Goal: Task Accomplishment & Management: Use online tool/utility

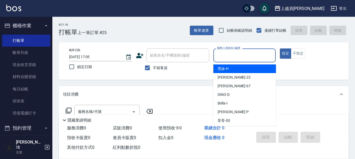
click at [239, 52] on input "服務人員姓名/編號" at bounding box center [245, 55] width 58 height 9
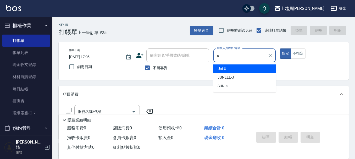
type input "Uni-U"
type button "true"
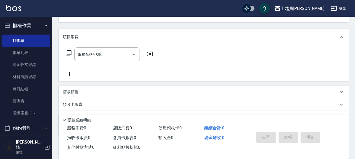
scroll to position [32, 0]
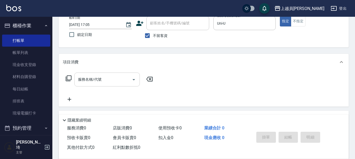
click at [97, 80] on div "服務名稱/代號 服務名稱/代號" at bounding box center [106, 80] width 65 height 14
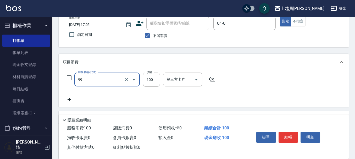
type input "VIP儲值(99)"
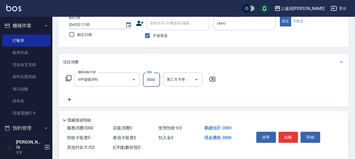
type input "3000"
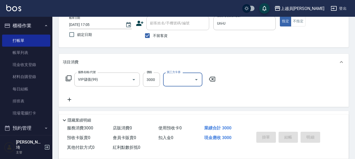
type input "[DATE] 19:15"
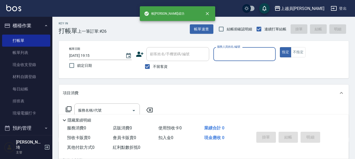
scroll to position [0, 0]
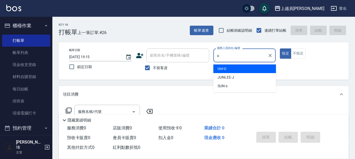
type input "Uni-U"
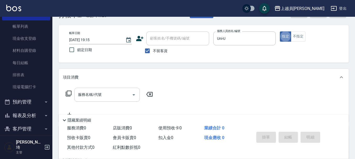
scroll to position [26, 0]
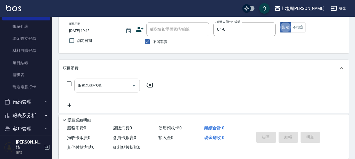
click at [107, 88] on input "服務名稱/代號" at bounding box center [103, 85] width 53 height 9
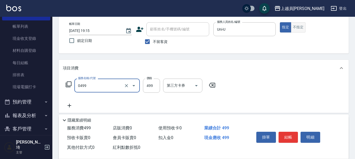
type input "去角質洗髮(0499)"
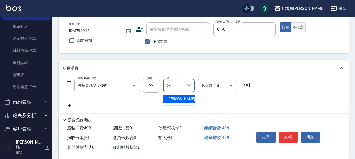
type input "[PERSON_NAME]-24"
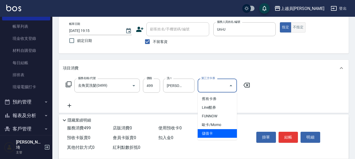
type input "儲值卡"
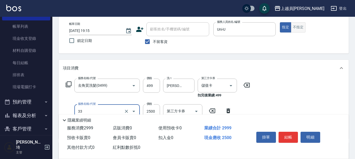
type input "染髮B餐(33)"
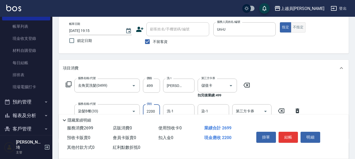
type input "2200"
type input "[PERSON_NAME]-24"
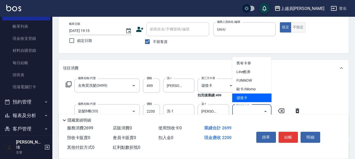
type input "儲值卡"
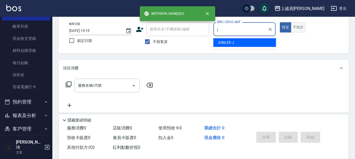
type input "[PERSON_NAME]"
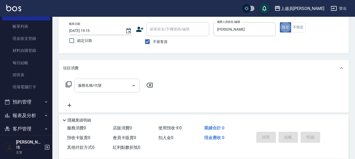
click at [115, 89] on input "服務名稱/代號" at bounding box center [103, 85] width 53 height 9
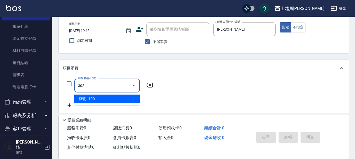
type input "剪髮(302)"
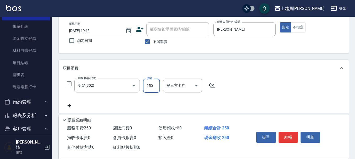
type input "250"
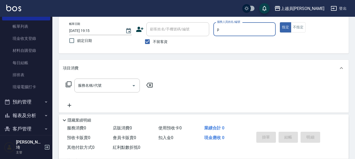
type input "[PERSON_NAME]-P"
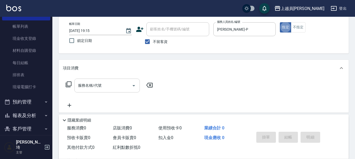
drag, startPoint x: 116, startPoint y: 89, endPoint x: 125, endPoint y: 86, distance: 9.2
click at [117, 89] on input "服務名稱/代號" at bounding box center [103, 85] width 53 height 9
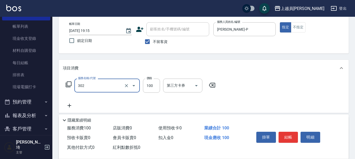
type input "剪髮(302)"
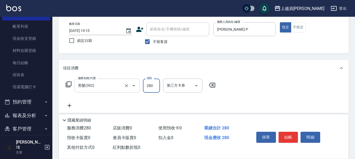
type input "280"
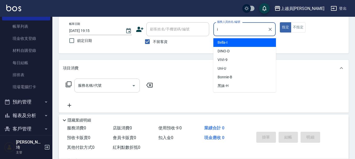
type input "Bella-I"
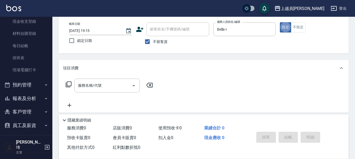
scroll to position [52, 0]
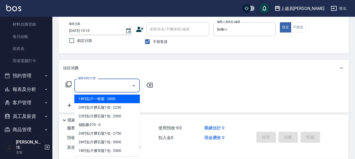
drag, startPoint x: 117, startPoint y: 82, endPoint x: 129, endPoint y: 80, distance: 11.6
click at [118, 82] on input "服務名稱/代號" at bounding box center [103, 85] width 53 height 9
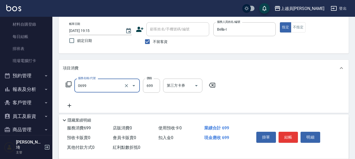
type input "精油洗髮(0699)"
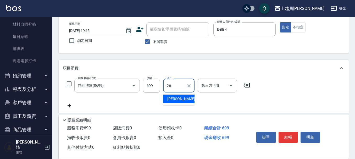
type input "[PERSON_NAME]-26"
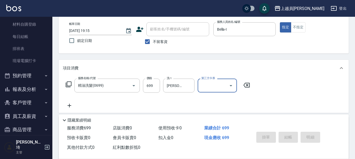
type input "[DATE] 19:16"
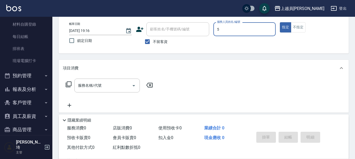
type input "Moca-5"
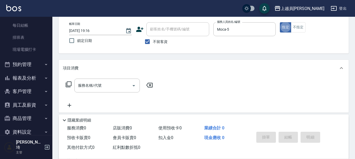
scroll to position [69, 0]
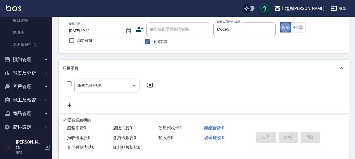
click at [122, 85] on input "服務名稱/代號" at bounding box center [103, 85] width 53 height 9
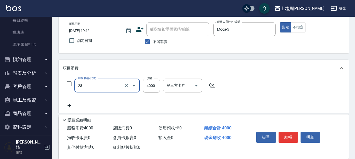
type input "燙送染B餐(28)"
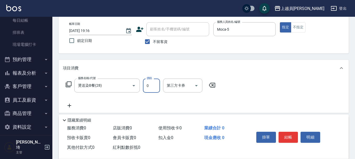
type input "0"
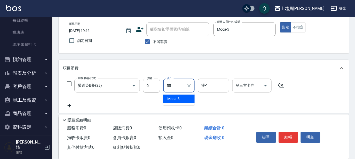
type input "妞妞-55"
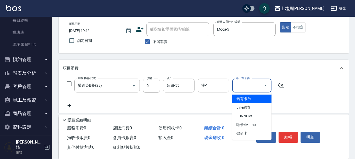
click at [210, 80] on div "燙-1" at bounding box center [213, 86] width 31 height 14
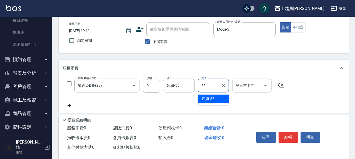
type input "妞妞-55"
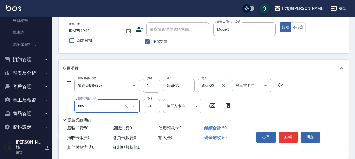
type input "精油(889)"
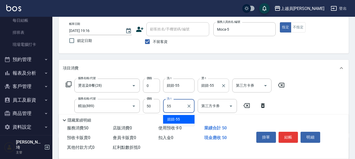
type input "妞妞-55"
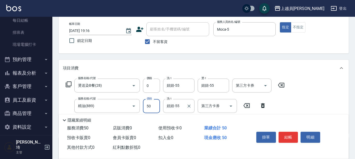
drag, startPoint x: 149, startPoint y: 103, endPoint x: 171, endPoint y: 100, distance: 22.3
click at [149, 103] on input "50" at bounding box center [151, 106] width 17 height 14
type input "0"
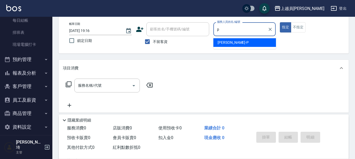
type input "[PERSON_NAME]-P"
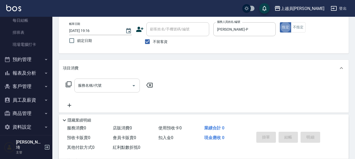
drag, startPoint x: 93, startPoint y: 83, endPoint x: 103, endPoint y: 82, distance: 9.7
click at [94, 82] on input "服務名稱/代號" at bounding box center [103, 85] width 53 height 9
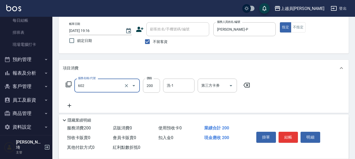
type input "一般洗髮(602)"
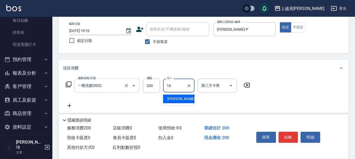
type input "[PERSON_NAME]-16"
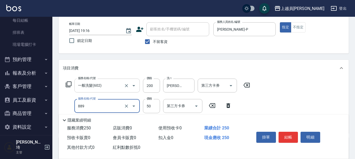
type input "精油(889)"
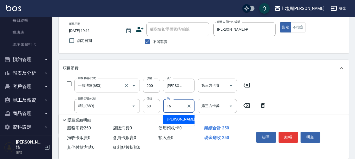
type input "[PERSON_NAME]-16"
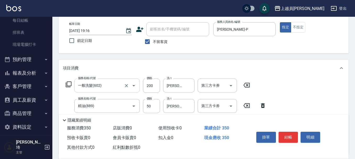
type input "剪髮(302)"
type input "200"
type input "瞬間保養(415)"
type input "[PERSON_NAME]-16"
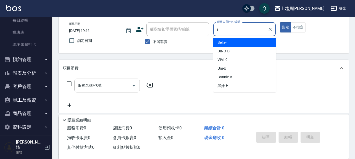
type input "Bella-I"
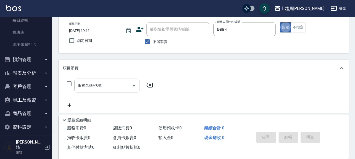
drag, startPoint x: 89, startPoint y: 81, endPoint x: 99, endPoint y: 78, distance: 10.5
click at [90, 81] on div "服務名稱/代號" at bounding box center [106, 86] width 65 height 14
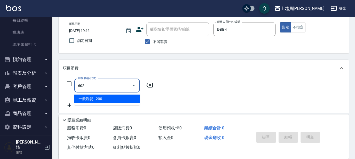
type input "一般洗髮(602)"
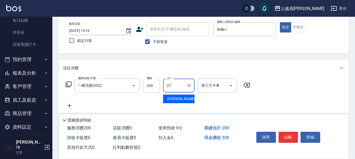
type input "[PERSON_NAME]-27"
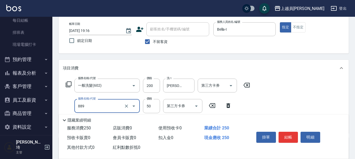
type input "精油(889)"
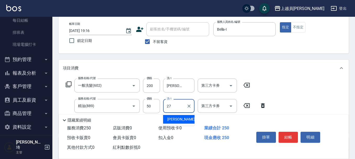
type input "[PERSON_NAME]-27"
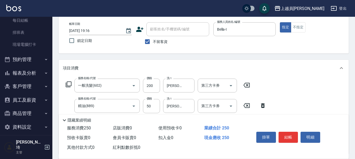
type input "15"
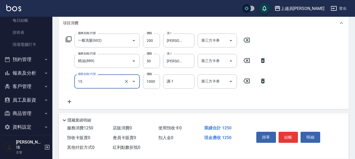
scroll to position [79, 0]
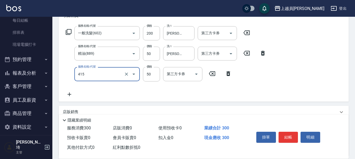
type input "瞬間保養(415)"
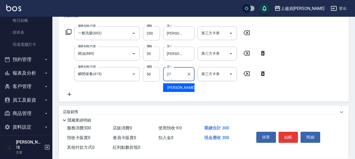
type input "[PERSON_NAME]-27"
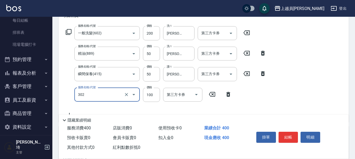
type input "剪髮(302)"
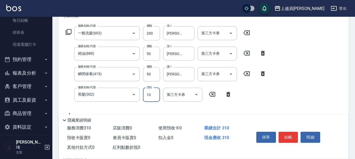
type input "100"
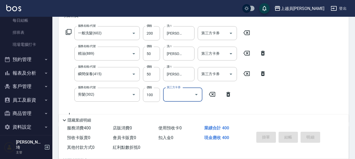
type input "[DATE] 19:17"
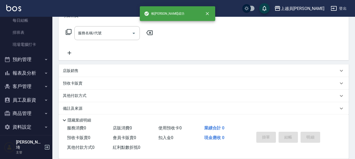
scroll to position [0, 0]
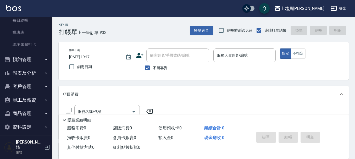
click at [33, 71] on button "報表及分析" at bounding box center [26, 73] width 48 height 14
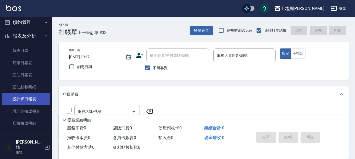
scroll to position [147, 0]
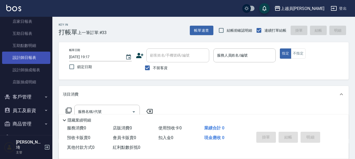
click at [37, 59] on link "設計師日報表" at bounding box center [26, 58] width 48 height 12
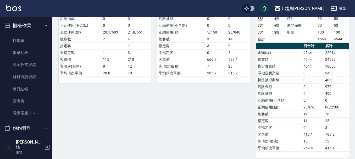
scroll to position [157, 0]
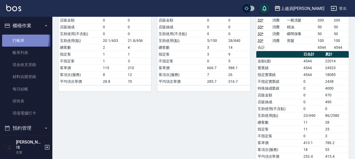
click at [18, 38] on link "打帳單" at bounding box center [26, 41] width 48 height 12
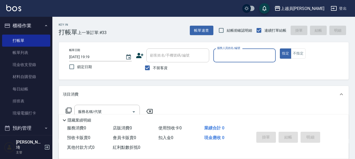
click at [247, 49] on div "服務人員姓名/編號" at bounding box center [244, 55] width 63 height 14
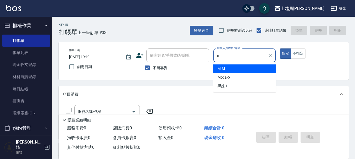
type input "M-M"
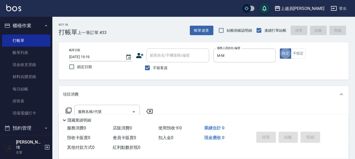
type button "true"
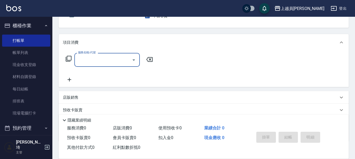
scroll to position [52, 0]
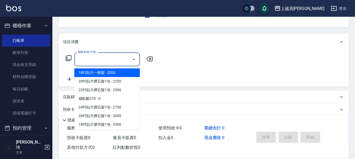
click at [111, 58] on input "服務名稱/代號" at bounding box center [103, 59] width 53 height 9
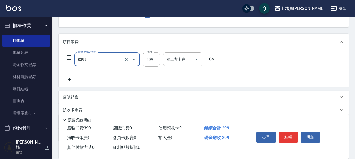
type input "海鹽SPA(0399)"
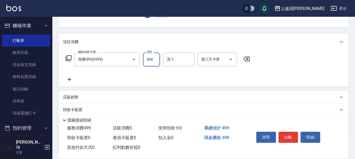
type input "499"
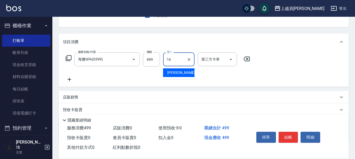
type input "[PERSON_NAME]-16"
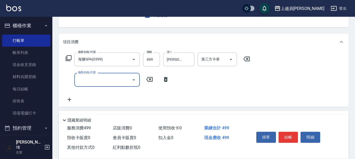
click at [284, 141] on div "掛單 結帳 明細" at bounding box center [288, 138] width 68 height 16
click at [285, 140] on button "結帳" at bounding box center [289, 137] width 20 height 11
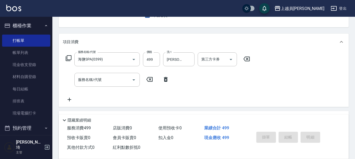
type input "[DATE] 19:52"
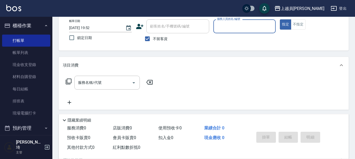
scroll to position [0, 0]
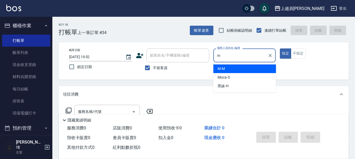
type input "M-M"
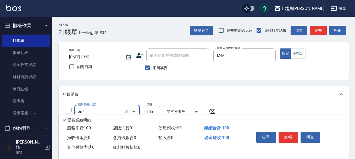
type input "剪髮(302)"
click at [284, 138] on button "結帳" at bounding box center [289, 137] width 20 height 11
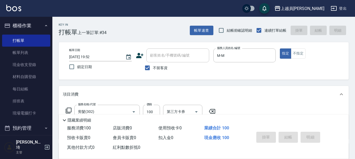
type input "[DATE] 19:53"
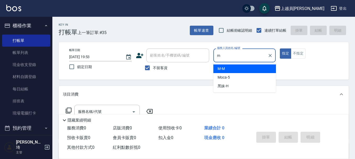
type input "M-M"
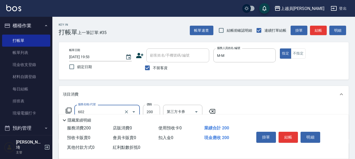
type input "一般洗髮(602)"
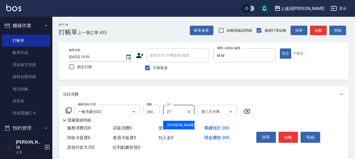
type input "[PERSON_NAME]-27"
type input "精油(889)"
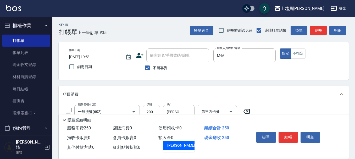
type input "[PERSON_NAME]-27"
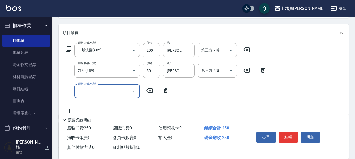
scroll to position [52, 0]
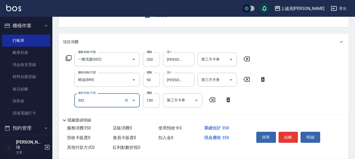
type input "剪髮(302)"
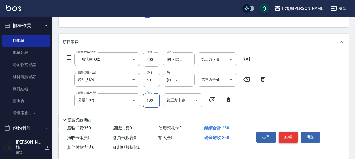
click at [287, 132] on button "結帳" at bounding box center [289, 137] width 20 height 11
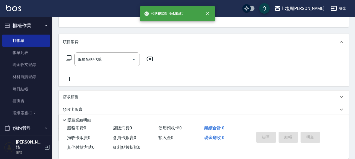
scroll to position [51, 0]
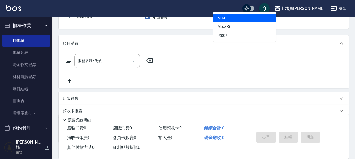
type input "M-M"
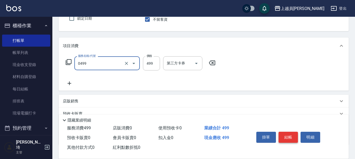
type input "去角質洗髮(0499)"
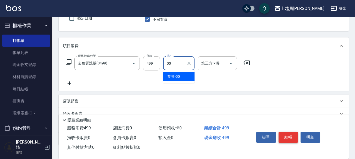
type input "苓苓-00"
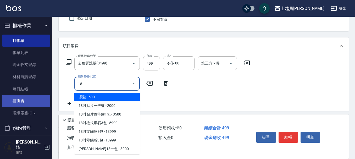
type input "漂髮(18)"
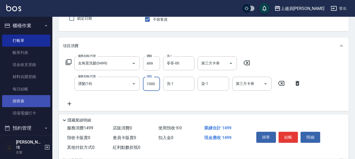
type input "1000"
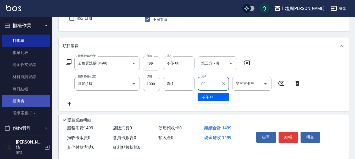
type input "苓苓-00"
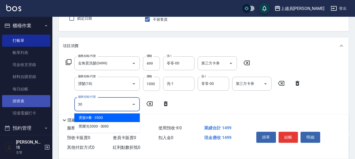
type input "3"
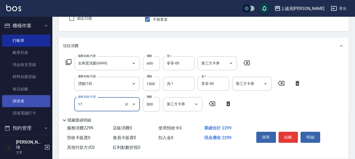
type input "染髮(17)"
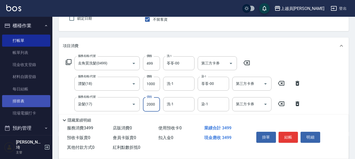
type input "2000"
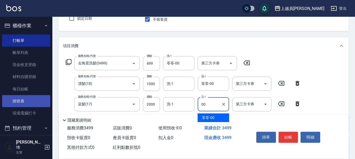
type input "苓苓-00"
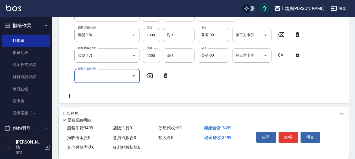
scroll to position [101, 0]
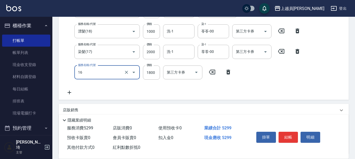
type input "鏡面護髮(16)"
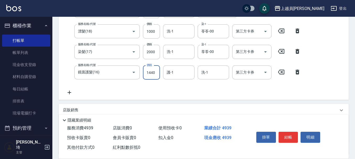
type input "1440"
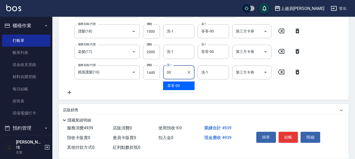
type input "苓苓-00"
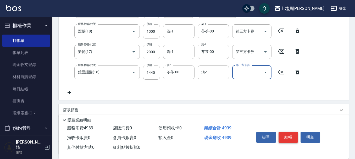
click at [288, 135] on button "結帳" at bounding box center [289, 137] width 20 height 11
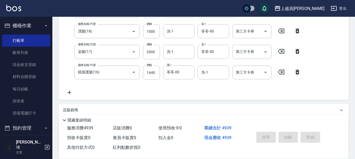
type input "[DATE] 19:54"
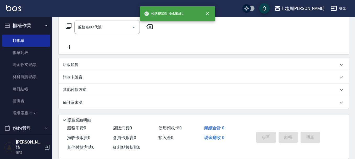
scroll to position [0, 0]
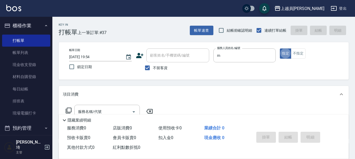
type input "M-M"
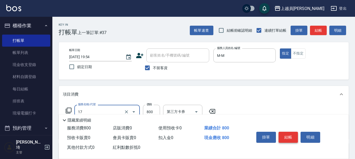
type input "染髮(17)"
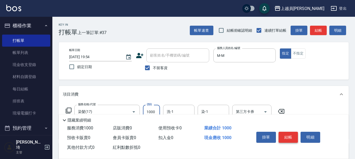
type input "1000"
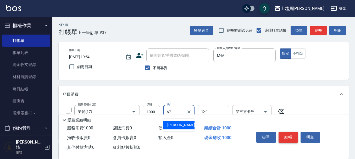
type input "[PERSON_NAME]-67"
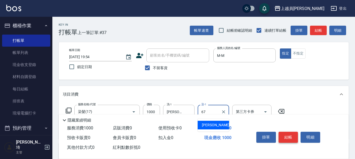
type input "[PERSON_NAME]-67"
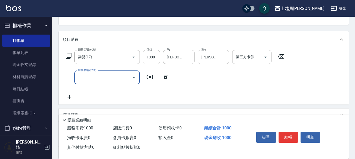
scroll to position [53, 0]
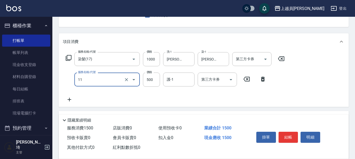
type input "天天護髮(11)"
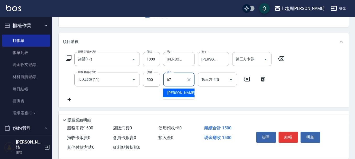
type input "[PERSON_NAME]-67"
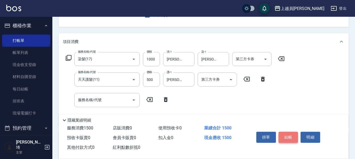
click at [293, 134] on button "結帳" at bounding box center [289, 137] width 20 height 11
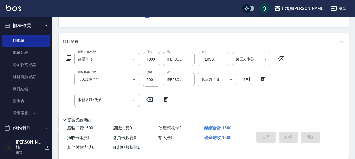
type input "[DATE] 19:55"
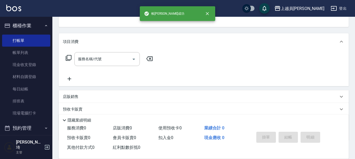
scroll to position [51, 0]
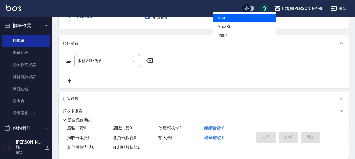
type input "M-M"
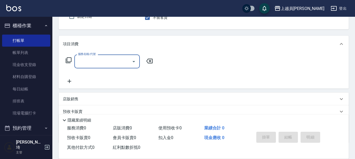
scroll to position [52, 0]
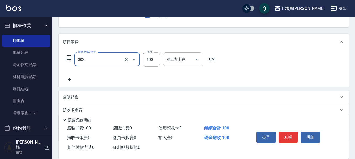
type input "剪髮(302)"
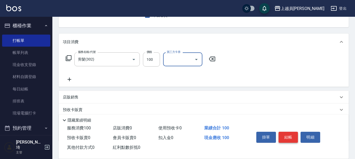
click at [288, 136] on button "結帳" at bounding box center [289, 137] width 20 height 11
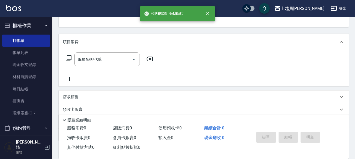
scroll to position [51, 0]
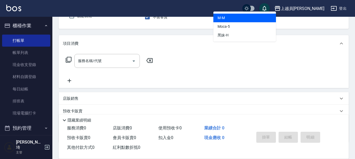
type input "M-M"
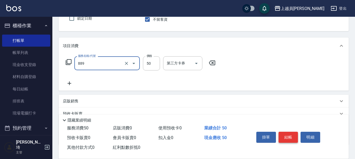
type input "精油(889)"
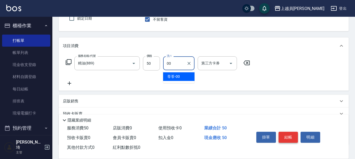
type input "苓苓-00"
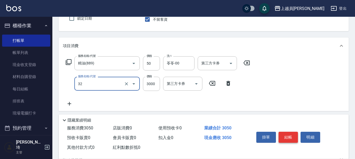
type input "染髮A餐(32)"
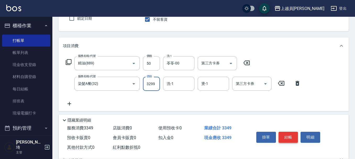
type input "3299"
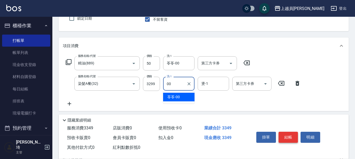
type input "苓苓-00"
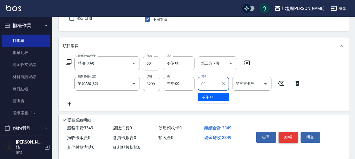
type input "苓苓-00"
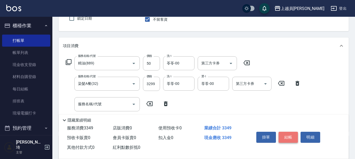
click at [288, 136] on button "結帳" at bounding box center [289, 137] width 20 height 11
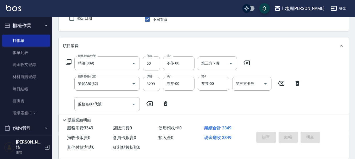
type input "[DATE] 19:56"
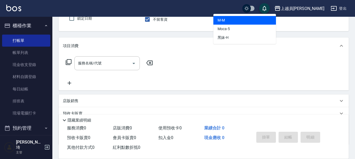
type input "M-M"
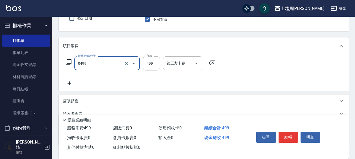
type input "去角質洗髮(0499)"
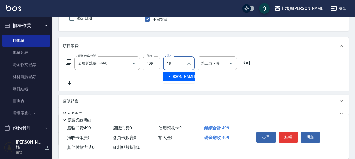
type input "[PERSON_NAME]-18"
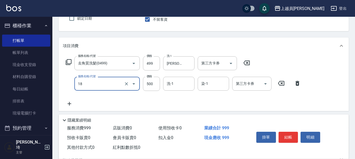
type input "漂髮(18)"
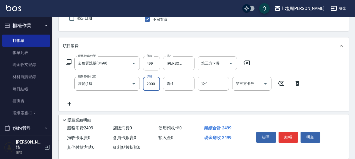
type input "2000"
click at [200, 75] on div "服務名稱/代號 去角質洗髮(0499) 服務名稱/代號 價格 499 價格 洗-1 [PERSON_NAME]-18 洗-1 第三方卡券 第三方卡券 服務名稱…" at bounding box center [183, 81] width 241 height 51
click at [206, 86] on input "染-1" at bounding box center [213, 83] width 27 height 9
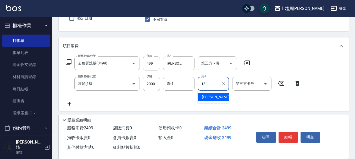
type input "[PERSON_NAME]-18"
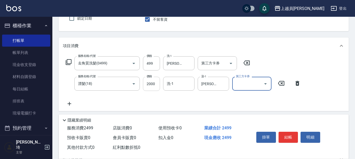
click at [153, 85] on input "2000" at bounding box center [151, 84] width 17 height 14
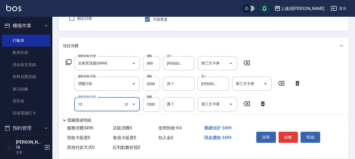
type input "酵素護髮(13)"
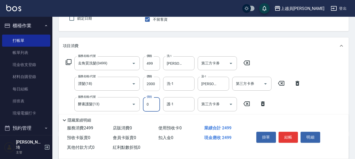
type input "0"
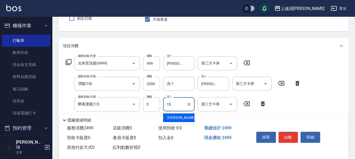
type input "[PERSON_NAME]-18"
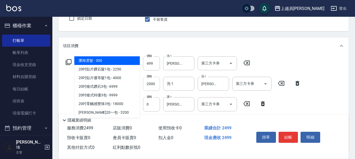
type input "2"
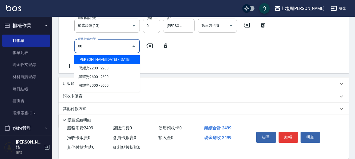
scroll to position [0, 0]
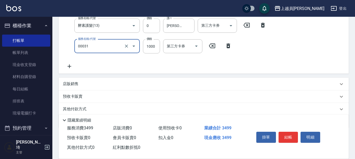
type input "單卸髮片(00031)"
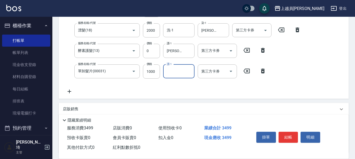
scroll to position [111, 0]
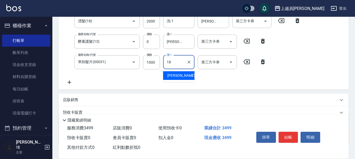
type input "[PERSON_NAME]-18"
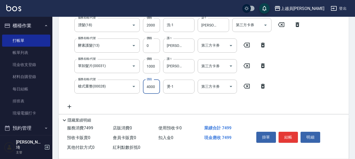
scroll to position [105, 0]
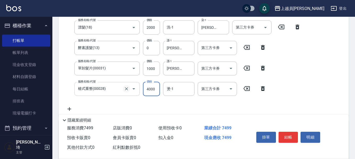
click at [125, 86] on icon "Clear" at bounding box center [126, 88] width 5 height 5
type input "槍式重整(00028)"
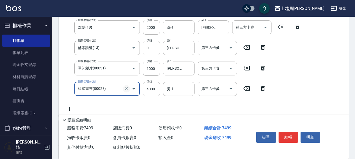
click at [127, 88] on icon "Clear" at bounding box center [126, 88] width 5 height 5
type input "零觸感雙珠重整(00029)"
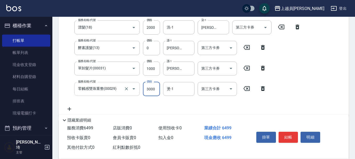
type input "3000"
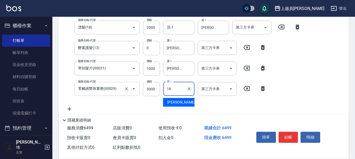
type input "[PERSON_NAME]-18"
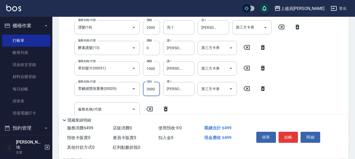
click at [153, 91] on input "3000" at bounding box center [151, 89] width 17 height 14
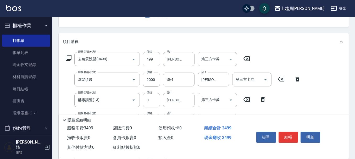
scroll to position [52, 0]
type input "0"
click at [156, 81] on input "2000" at bounding box center [151, 80] width 17 height 14
type input "1000"
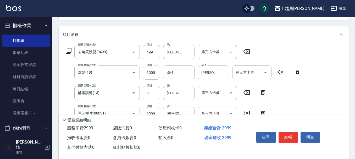
type input "漂髮(18)"
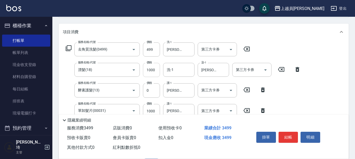
type input "1000"
type input "[PERSON_NAME]-18"
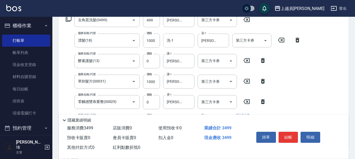
scroll to position [82, 0]
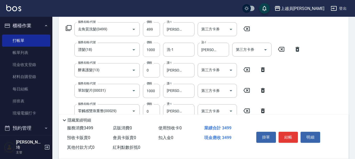
click at [154, 47] on input "1000" at bounding box center [151, 50] width 17 height 14
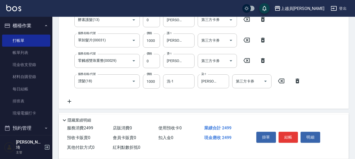
scroll to position [135, 0]
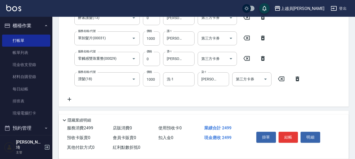
type input "0"
click at [156, 78] on input "1000" at bounding box center [151, 79] width 17 height 14
type input "0"
click at [155, 58] on input "0" at bounding box center [151, 59] width 17 height 14
type input "3000"
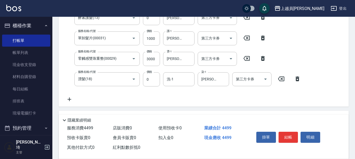
click at [161, 111] on div "店販銷售" at bounding box center [204, 117] width 290 height 13
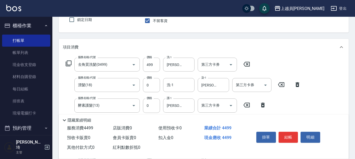
scroll to position [56, 0]
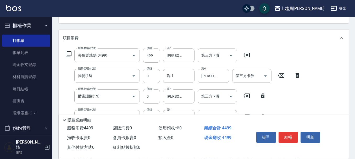
click at [227, 53] on div at bounding box center [231, 55] width 8 height 14
click at [228, 58] on icon "Open" at bounding box center [231, 55] width 6 height 6
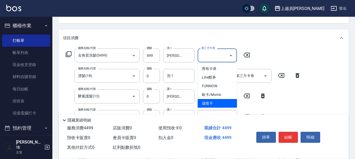
click at [215, 103] on span "儲值卡" at bounding box center [217, 103] width 39 height 9
type input "儲值卡"
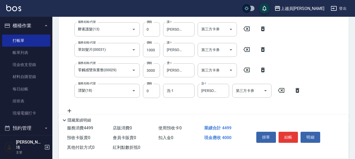
scroll to position [135, 0]
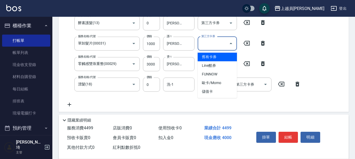
click at [224, 41] on input "第三方卡券" at bounding box center [213, 43] width 27 height 9
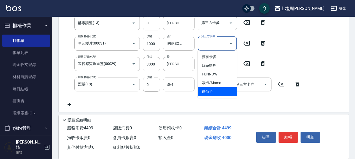
click at [224, 88] on span "儲值卡" at bounding box center [217, 91] width 39 height 9
type input "儲值卡"
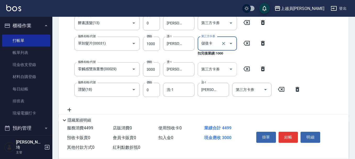
click at [220, 71] on input "第三方卡券" at bounding box center [213, 69] width 27 height 9
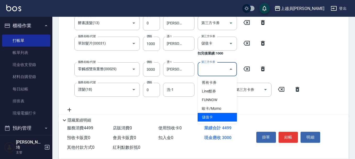
click at [221, 118] on span "儲值卡" at bounding box center [217, 117] width 39 height 9
type input "儲值卡"
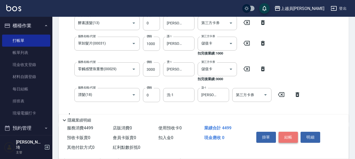
click at [289, 134] on button "結帳" at bounding box center [289, 137] width 20 height 11
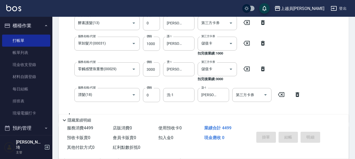
type input "[DATE] 20:00"
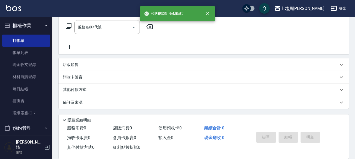
scroll to position [0, 0]
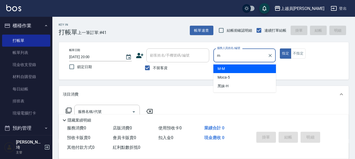
type input "M-M"
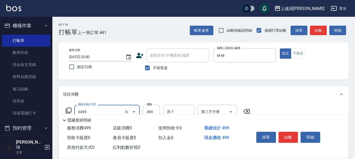
type input "去角質洗髮(0499)"
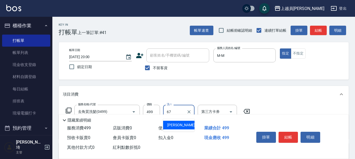
type input "[PERSON_NAME]-67"
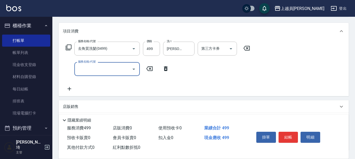
scroll to position [53, 0]
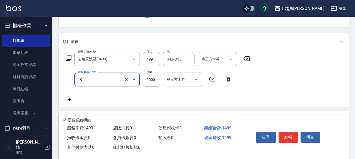
type input "一般燙髮(19)"
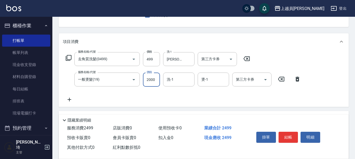
type input "2000"
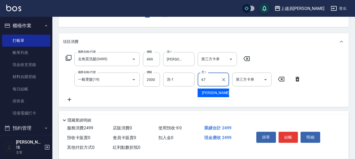
type input "[PERSON_NAME]-67"
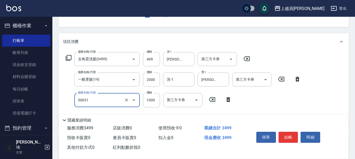
type input "單卸髮片(00031)"
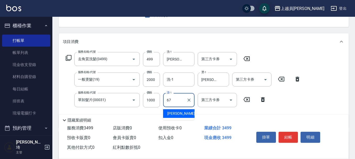
type input "[PERSON_NAME]-67"
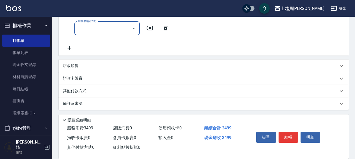
scroll to position [146, 0]
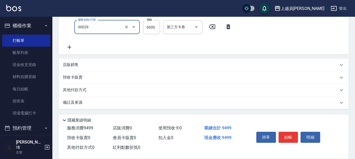
type input "零觸感雙珠重整(00029)"
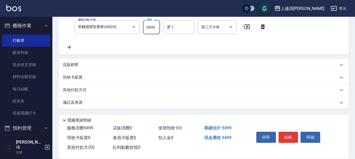
scroll to position [32, 0]
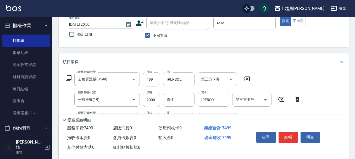
type input "4000"
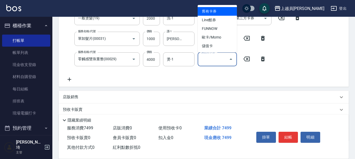
scroll to position [137, 0]
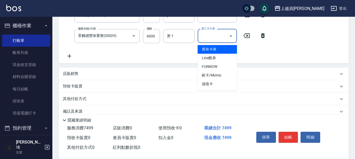
click at [276, 63] on div "項目消費 服務名稱/代號 去角質洗髮(0499) 服務名稱/代號 價格 499 價格 洗-1 [PERSON_NAME]-67 洗-1 第三方卡券 第三方卡券…" at bounding box center [204, 33] width 290 height 169
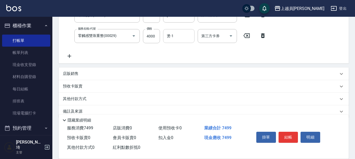
click at [192, 38] on div "燙-1" at bounding box center [178, 36] width 31 height 14
type input "苓苓-00"
click at [288, 135] on button "結帳" at bounding box center [289, 137] width 20 height 11
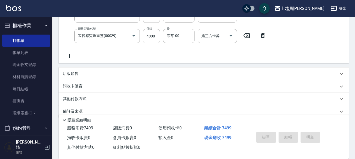
type input "[DATE] 20:02"
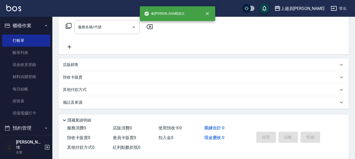
scroll to position [0, 0]
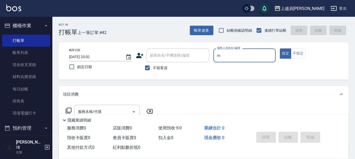
type input "M-M"
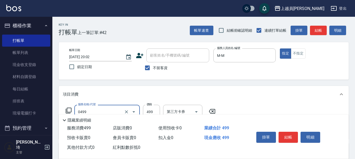
type input "去角質洗髮(0499)"
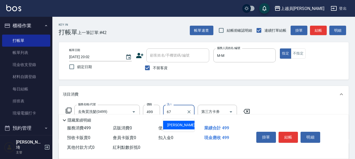
type input "[PERSON_NAME]-67"
type input "剪髮(302)"
type input "400"
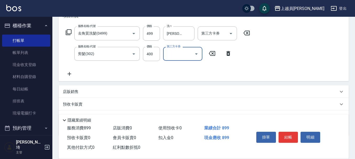
scroll to position [79, 0]
click at [229, 30] on icon "Open" at bounding box center [231, 33] width 6 height 6
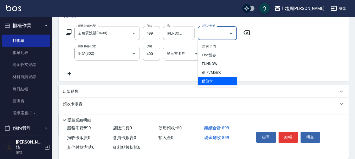
click at [219, 81] on span "儲值卡" at bounding box center [217, 81] width 39 height 9
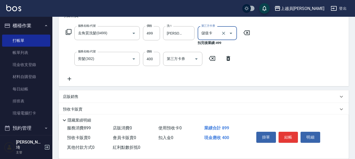
type input "儲值卡"
click at [189, 59] on input "第三方卡券" at bounding box center [179, 58] width 27 height 9
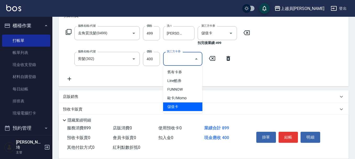
click at [192, 106] on span "儲值卡" at bounding box center [182, 106] width 39 height 9
type input "儲值卡"
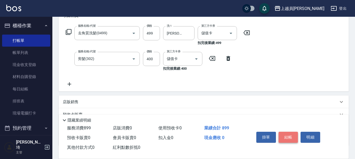
click at [291, 136] on button "結帳" at bounding box center [289, 137] width 20 height 11
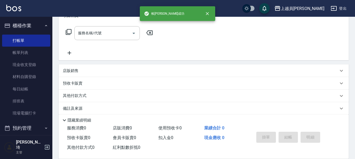
scroll to position [0, 0]
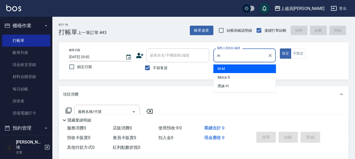
type input "M-M"
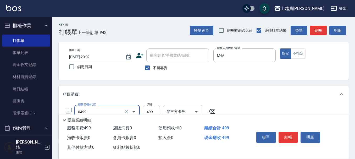
type input "去角質洗髮(0499)"
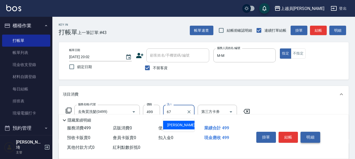
type input "[PERSON_NAME]-67"
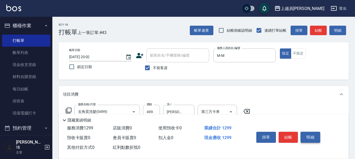
type input "染髮(17)"
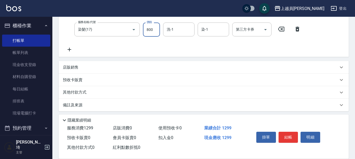
scroll to position [105, 0]
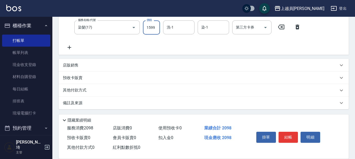
type input "1599"
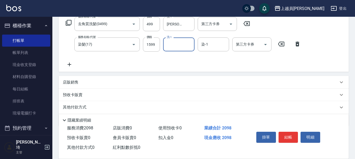
scroll to position [79, 0]
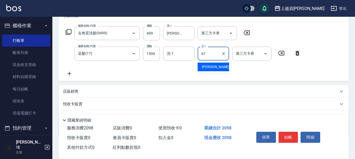
type input "[PERSON_NAME]-67"
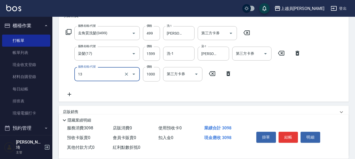
type input "酵素護髮(13)"
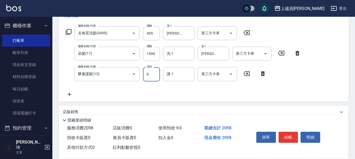
type input "0"
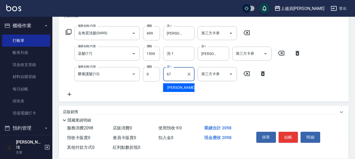
type input "[PERSON_NAME]-67"
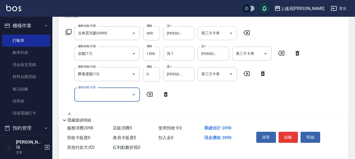
click at [216, 30] on input "第三方卡券" at bounding box center [213, 33] width 27 height 9
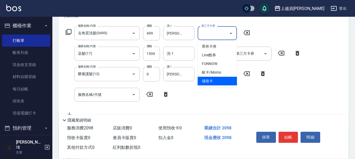
click at [218, 81] on span "儲值卡" at bounding box center [217, 81] width 39 height 9
type input "儲值卡"
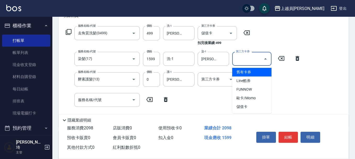
click at [248, 62] on input "第三方卡券" at bounding box center [248, 58] width 27 height 9
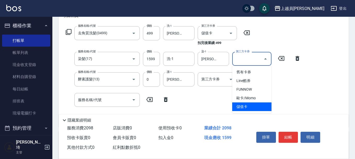
click at [242, 111] on span "儲值卡" at bounding box center [251, 106] width 39 height 9
type input "儲值卡"
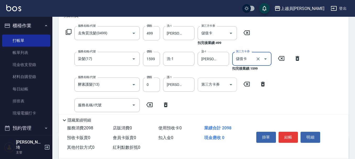
click at [217, 91] on div "第三方卡券" at bounding box center [217, 85] width 39 height 14
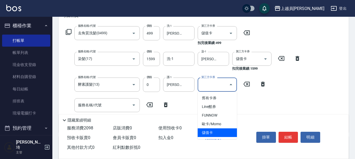
click at [216, 134] on span "儲值卡" at bounding box center [217, 132] width 39 height 9
type input "儲值卡"
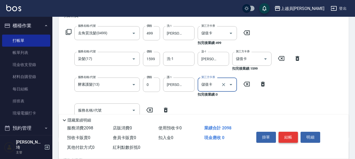
click at [284, 134] on button "結帳" at bounding box center [289, 137] width 20 height 11
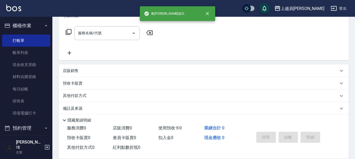
scroll to position [0, 0]
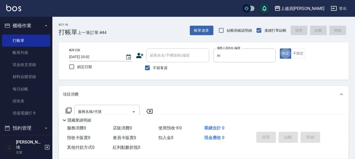
type input "M-M"
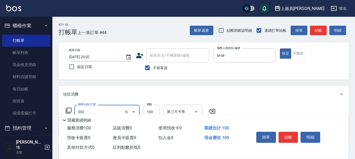
type input "剪髮(302)"
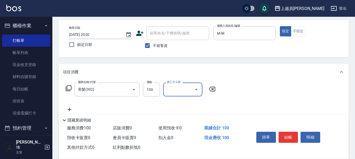
scroll to position [52, 0]
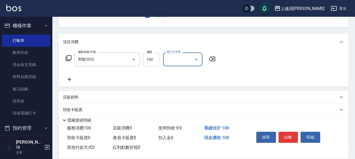
click at [152, 54] on input "100" at bounding box center [151, 59] width 17 height 14
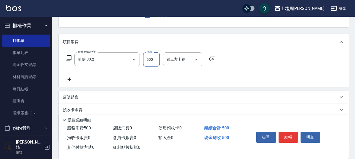
type input "500"
click at [182, 51] on div "服務名稱/代號 剪髮(302) 服務名稱/代號 價格 500 價格 第三方卡券 第三方卡券" at bounding box center [204, 68] width 290 height 36
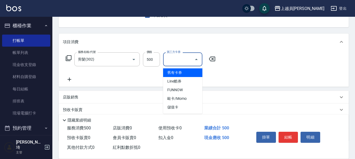
click at [188, 60] on input "第三方卡券" at bounding box center [179, 59] width 27 height 9
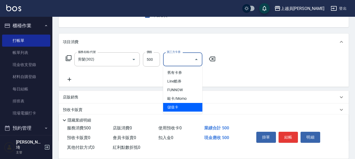
click at [190, 103] on span "儲值卡" at bounding box center [182, 107] width 39 height 9
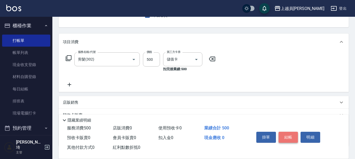
click at [289, 136] on button "結帳" at bounding box center [289, 137] width 20 height 11
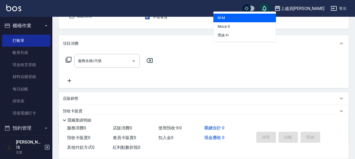
scroll to position [48, 0]
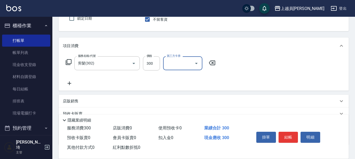
click at [180, 63] on input "第三方卡券" at bounding box center [179, 63] width 27 height 9
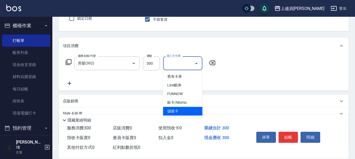
click at [178, 114] on span "儲值卡" at bounding box center [182, 111] width 39 height 9
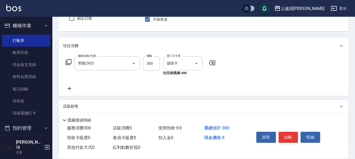
click at [277, 132] on div "掛單 結帳 明細" at bounding box center [288, 138] width 68 height 16
click at [284, 132] on button "結帳" at bounding box center [289, 137] width 20 height 11
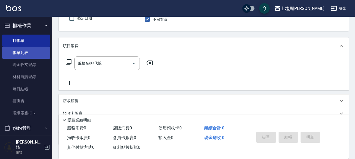
click at [34, 54] on link "帳單列表" at bounding box center [26, 53] width 48 height 12
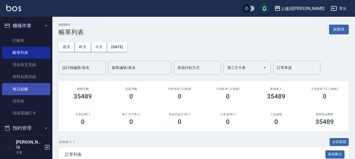
scroll to position [105, 0]
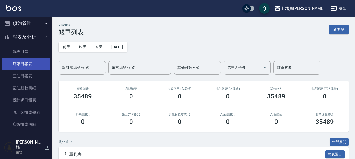
click at [29, 60] on link "店家日報表" at bounding box center [26, 64] width 48 height 12
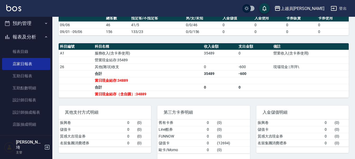
scroll to position [171, 0]
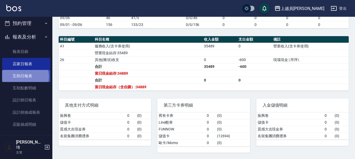
click at [24, 76] on link "互助日報表" at bounding box center [26, 76] width 48 height 12
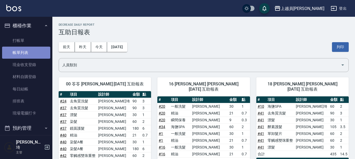
click at [33, 50] on link "帳單列表" at bounding box center [26, 53] width 48 height 12
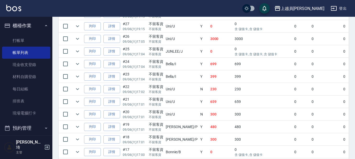
scroll to position [79, 0]
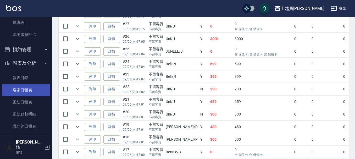
click at [34, 89] on link "店家日報表" at bounding box center [26, 90] width 48 height 12
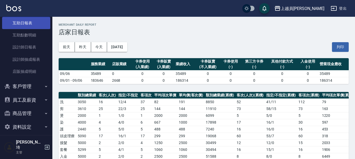
click at [23, 26] on link "互助日報表" at bounding box center [26, 23] width 48 height 12
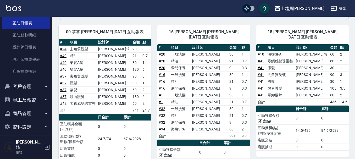
scroll to position [52, 0]
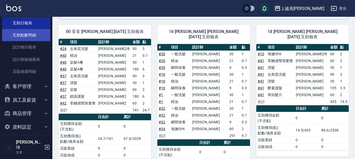
click at [28, 35] on link "互助點數明細" at bounding box center [26, 35] width 48 height 12
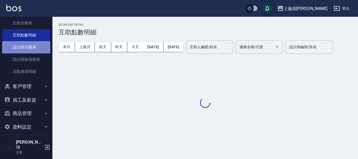
click at [27, 47] on link "設計師日報表" at bounding box center [26, 47] width 48 height 12
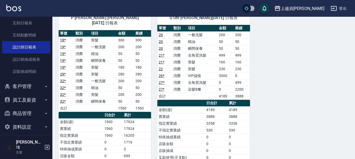
scroll to position [550, 0]
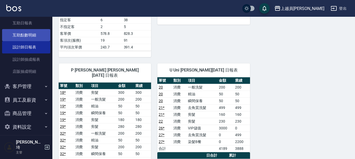
click at [21, 35] on link "互助點數明細" at bounding box center [26, 35] width 48 height 12
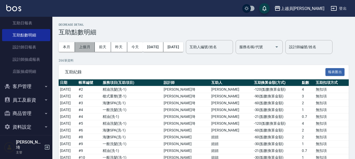
click at [86, 46] on button "上個月" at bounding box center [85, 47] width 20 height 10
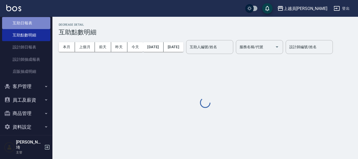
click at [33, 23] on link "互助日報表" at bounding box center [26, 23] width 48 height 12
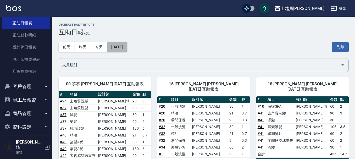
click at [126, 46] on button "[DATE]" at bounding box center [117, 47] width 20 height 10
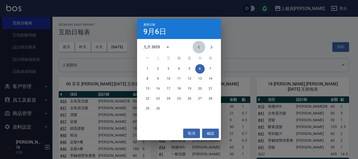
click at [197, 46] on icon "Previous month" at bounding box center [199, 47] width 6 height 6
click at [208, 108] on button "31" at bounding box center [210, 108] width 9 height 9
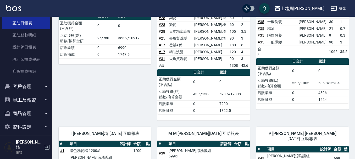
scroll to position [445, 0]
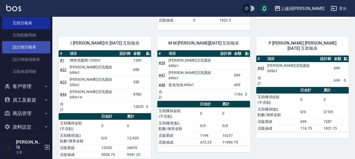
click at [20, 46] on link "設計師日報表" at bounding box center [26, 47] width 48 height 12
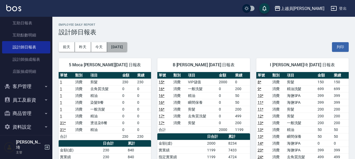
click at [122, 45] on button "[DATE]" at bounding box center [117, 47] width 20 height 10
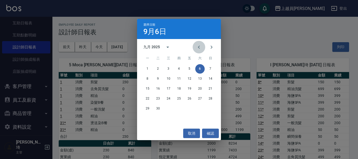
click at [200, 45] on icon "Previous month" at bounding box center [199, 47] width 6 height 6
click at [212, 109] on button "31" at bounding box center [210, 108] width 9 height 9
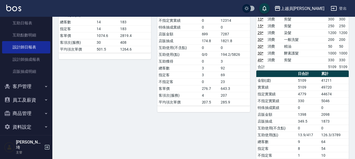
scroll to position [656, 0]
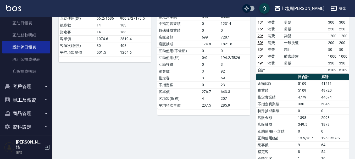
drag, startPoint x: 94, startPoint y: 70, endPoint x: 101, endPoint y: 69, distance: 7.4
click at [101, 69] on div "M M [PERSON_NAME][DATE] 日報表 - 2/2 單號 類別 項目 金額 業績 承上張 合計 15045 21203 日合計 累計 金額(虛…" at bounding box center [101, 54] width 99 height 269
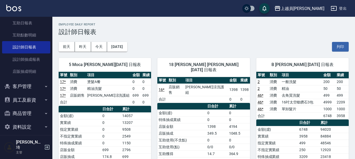
scroll to position [0, 0]
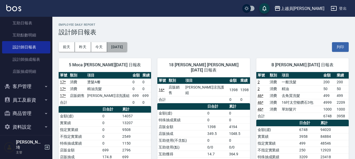
click at [122, 47] on button "[DATE]" at bounding box center [117, 47] width 20 height 10
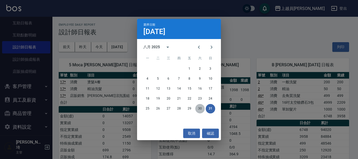
click at [201, 108] on button "30" at bounding box center [199, 108] width 9 height 9
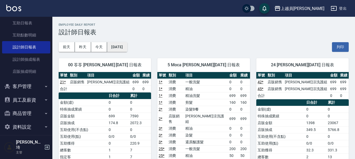
click at [108, 48] on button "[DATE]" at bounding box center [117, 47] width 20 height 10
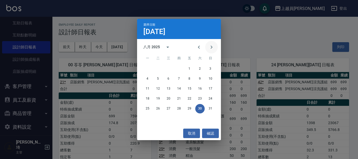
click at [209, 47] on icon "Next month" at bounding box center [211, 47] width 6 height 6
click at [147, 69] on button "1" at bounding box center [147, 68] width 9 height 9
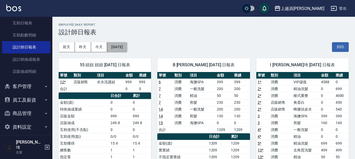
click at [126, 44] on button "[DATE]" at bounding box center [117, 47] width 20 height 10
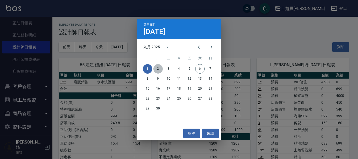
click at [159, 69] on button "2" at bounding box center [157, 68] width 9 height 9
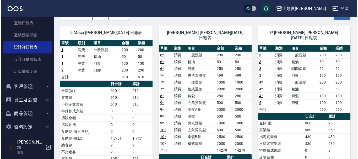
scroll to position [25, 0]
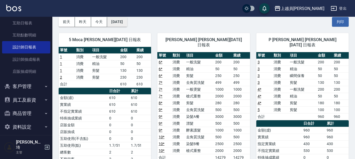
click at [127, 23] on button "[DATE]" at bounding box center [117, 22] width 20 height 10
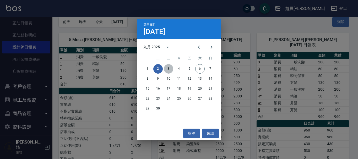
click at [169, 68] on button "3" at bounding box center [168, 68] width 9 height 9
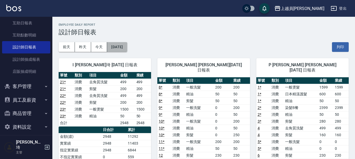
click at [121, 48] on button "[DATE]" at bounding box center [117, 47] width 20 height 10
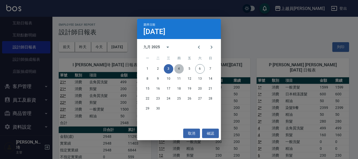
click at [178, 69] on button "4" at bounding box center [178, 68] width 9 height 9
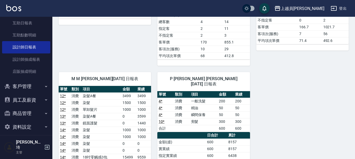
scroll to position [210, 0]
